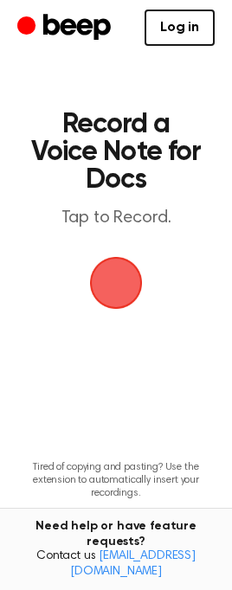
click at [128, 287] on span "button" at bounding box center [116, 283] width 56 height 56
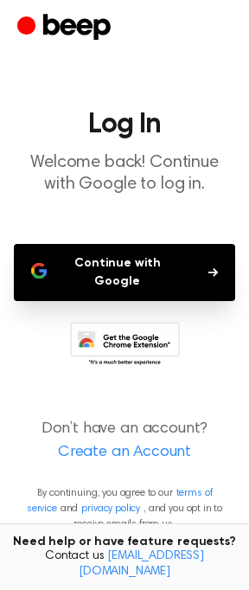
click at [94, 270] on button "Continue with Google" at bounding box center [124, 272] width 221 height 57
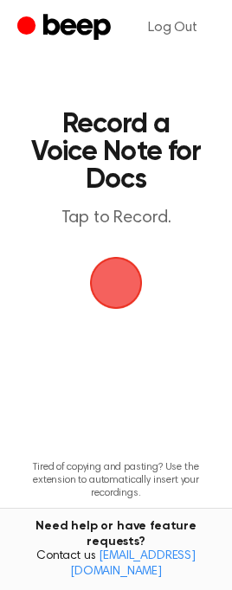
click at [99, 284] on span "button" at bounding box center [116, 283] width 48 height 48
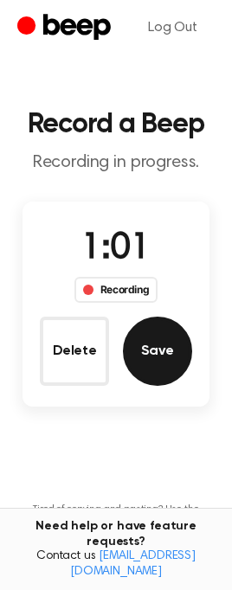
click at [153, 329] on button "Save" at bounding box center [157, 351] width 69 height 69
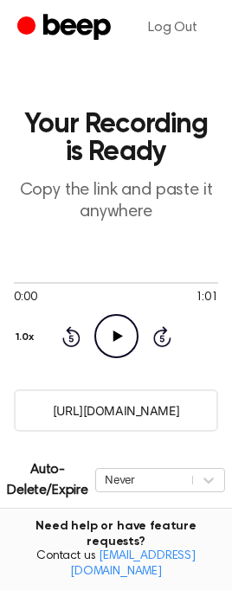
click at [108, 342] on icon "Play Audio" at bounding box center [116, 336] width 44 height 44
click at [108, 342] on icon "Pause Audio" at bounding box center [116, 336] width 44 height 44
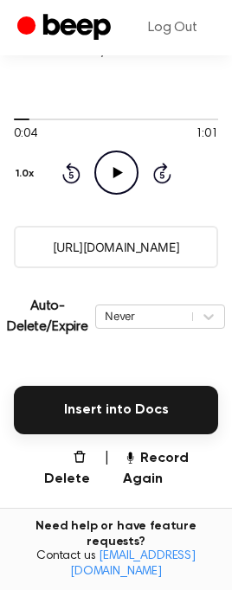
scroll to position [165, 0]
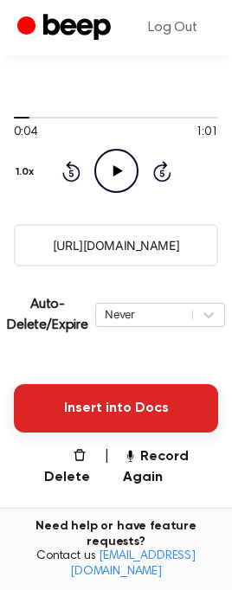
click at [106, 404] on button "Insert into Docs" at bounding box center [116, 408] width 204 height 48
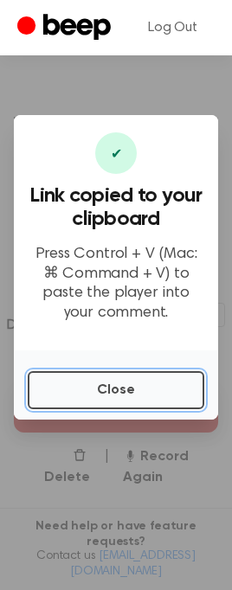
click at [106, 404] on button "Close" at bounding box center [116, 390] width 176 height 38
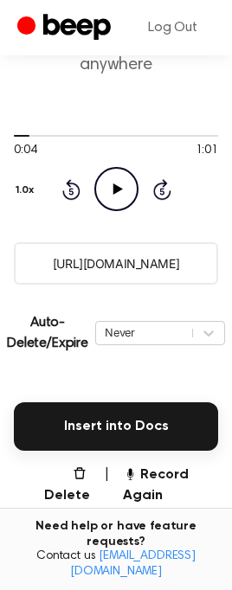
scroll to position [157, 0]
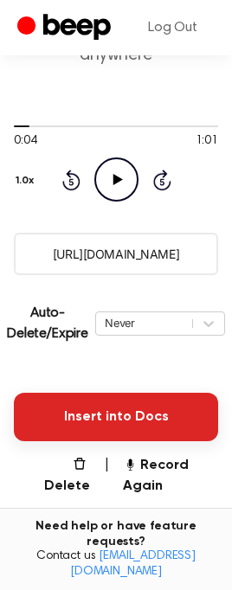
click at [90, 429] on button "Insert into Docs" at bounding box center [116, 417] width 204 height 48
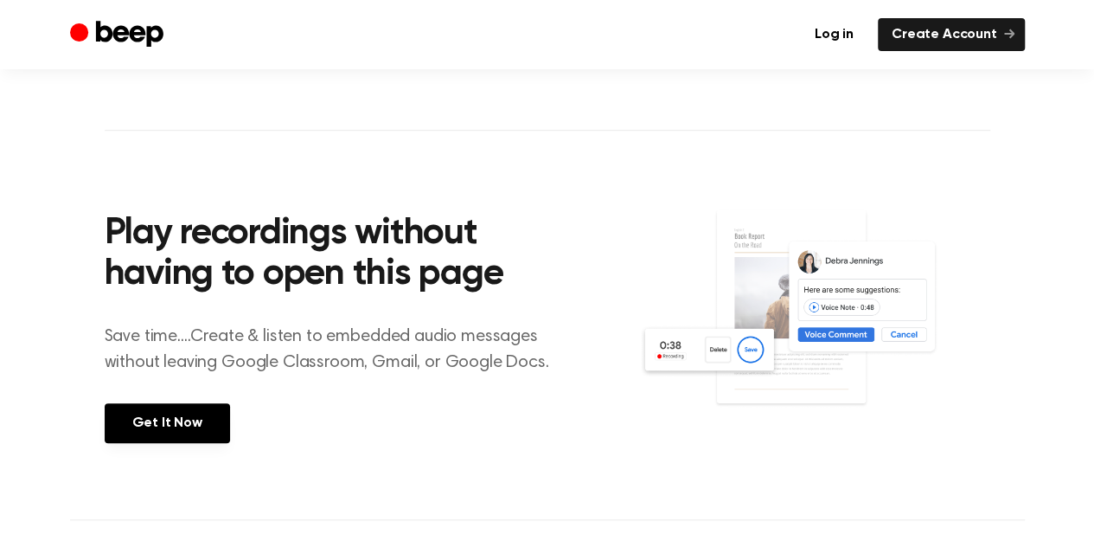
scroll to position [838, 0]
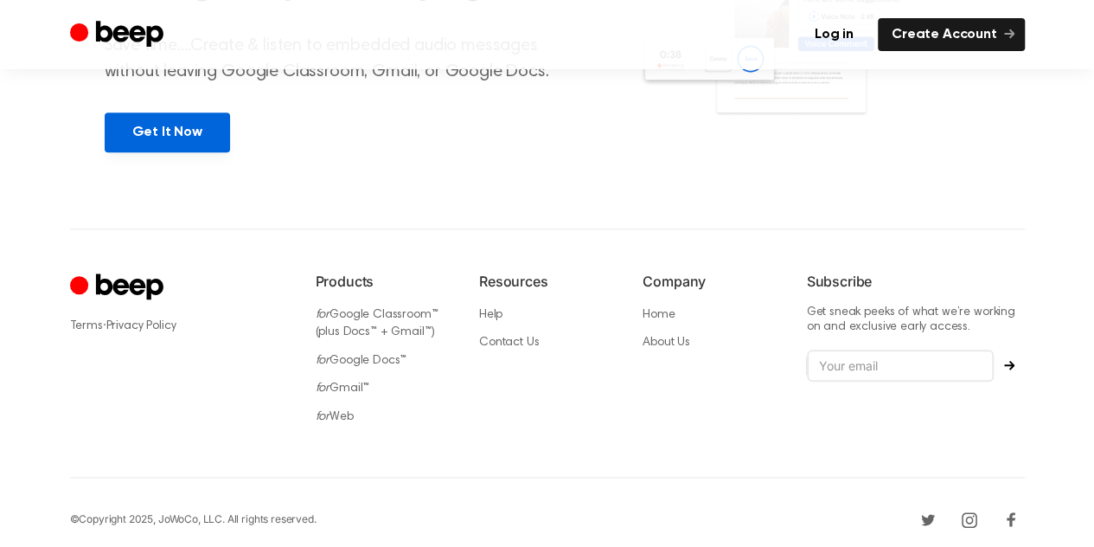
click at [163, 145] on link "Get It Now" at bounding box center [167, 132] width 125 height 40
